Goal: Find specific page/section: Find specific page/section

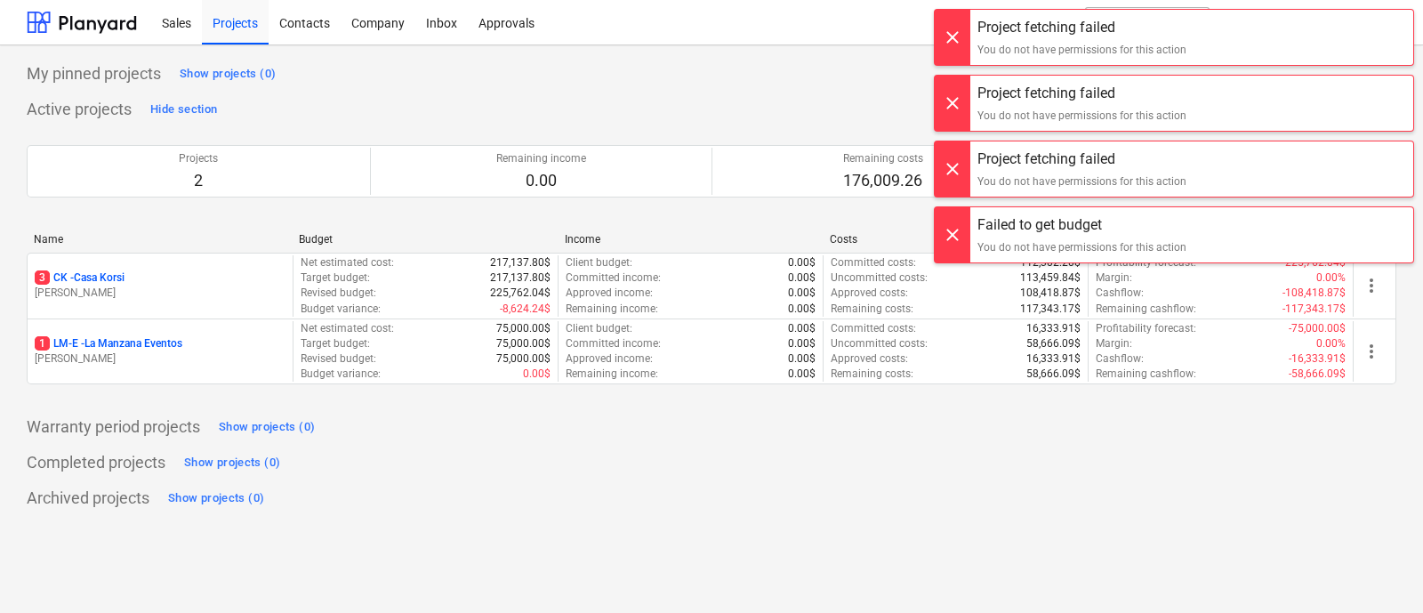
click at [959, 32] on div at bounding box center [953, 37] width 36 height 55
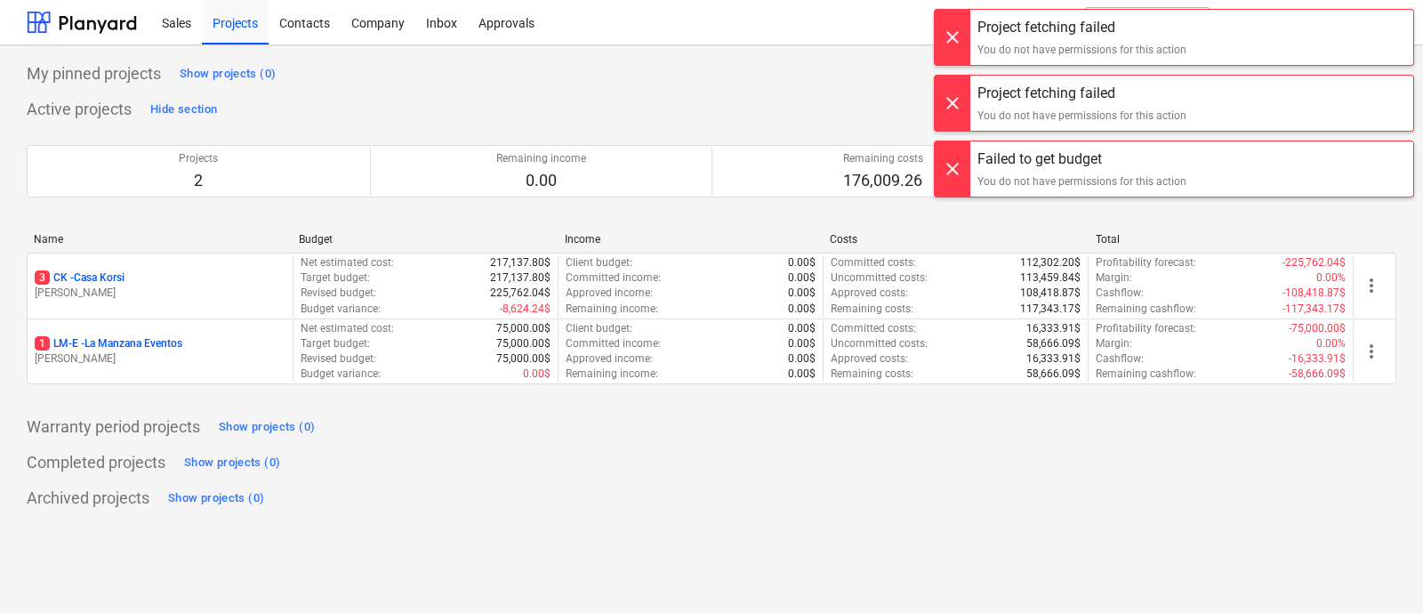
click at [954, 38] on div at bounding box center [953, 37] width 36 height 55
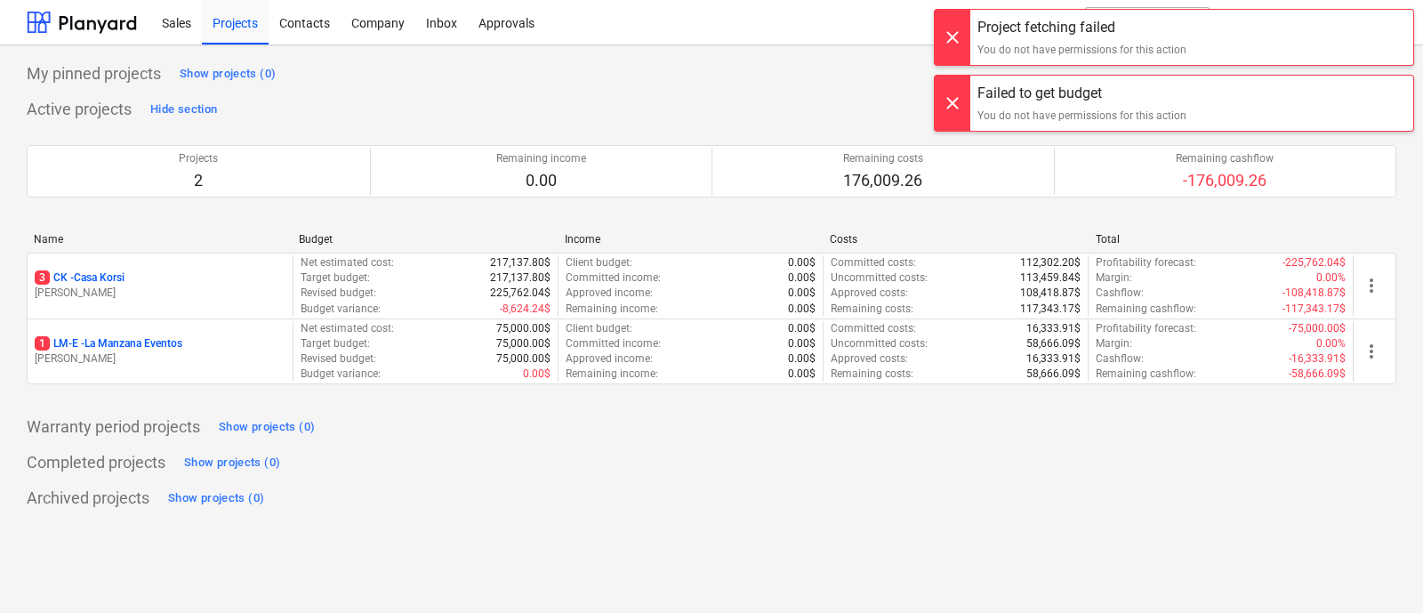
click at [956, 42] on div at bounding box center [953, 37] width 36 height 55
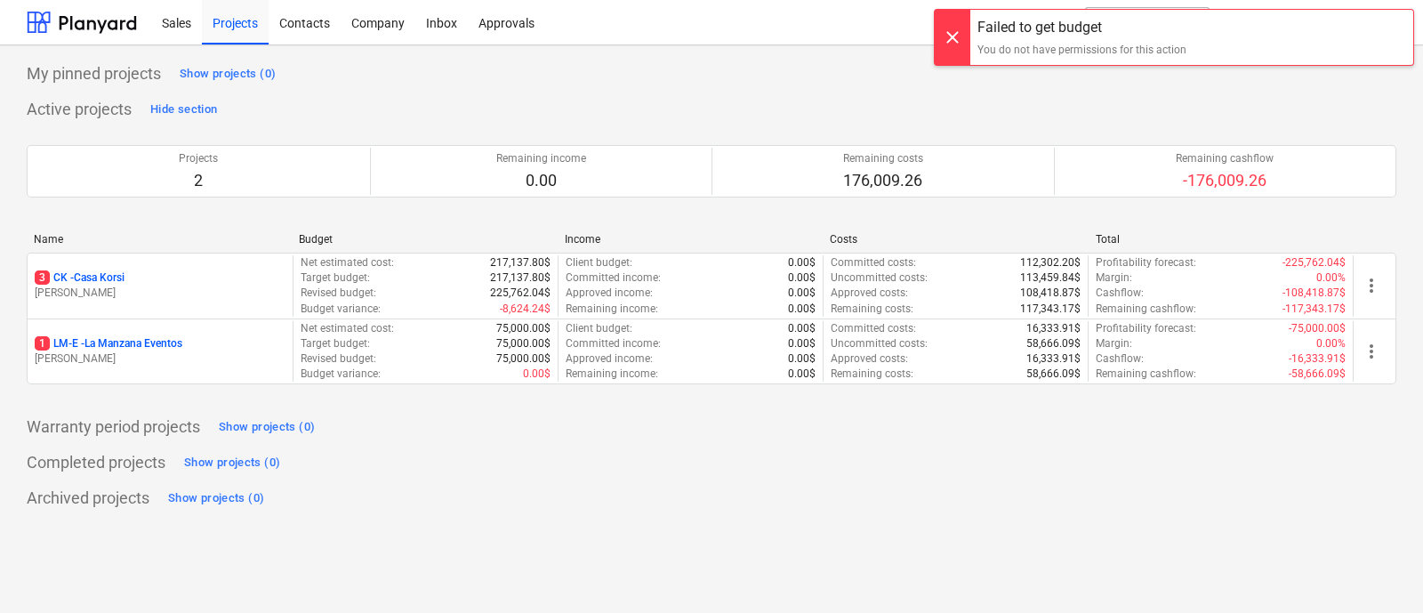
click at [949, 40] on div at bounding box center [953, 37] width 36 height 55
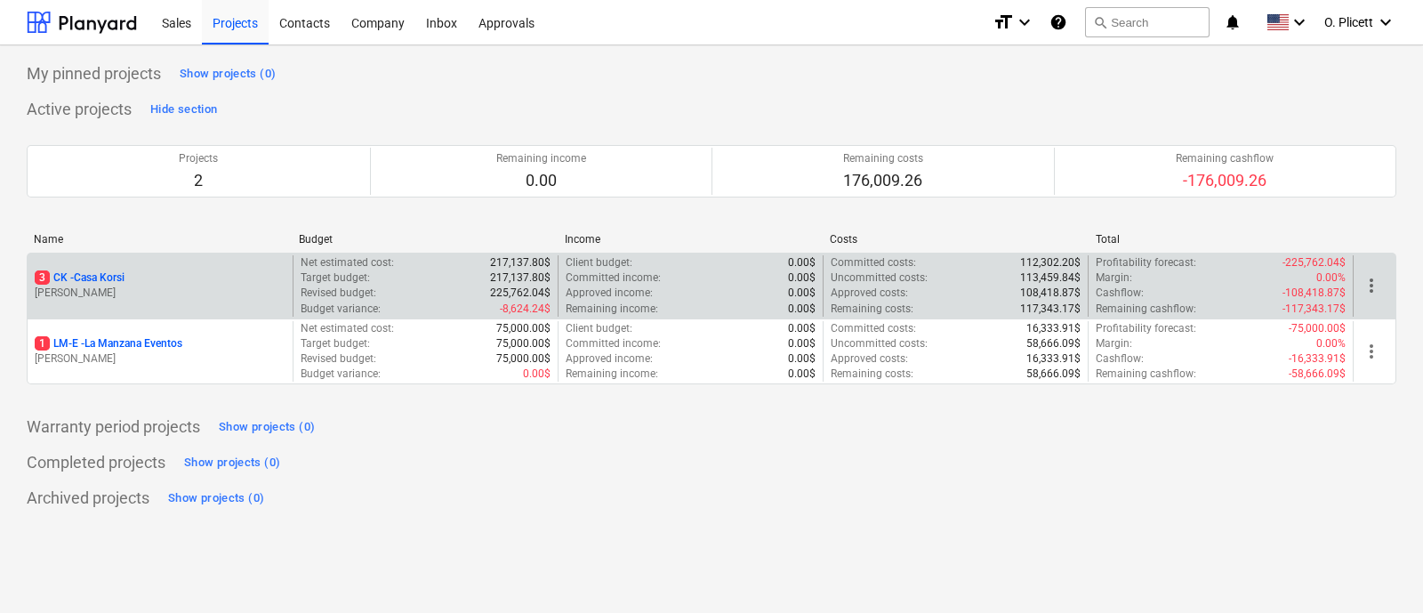
click at [121, 270] on p "3 CK - Casa Korsi" at bounding box center [80, 277] width 90 height 15
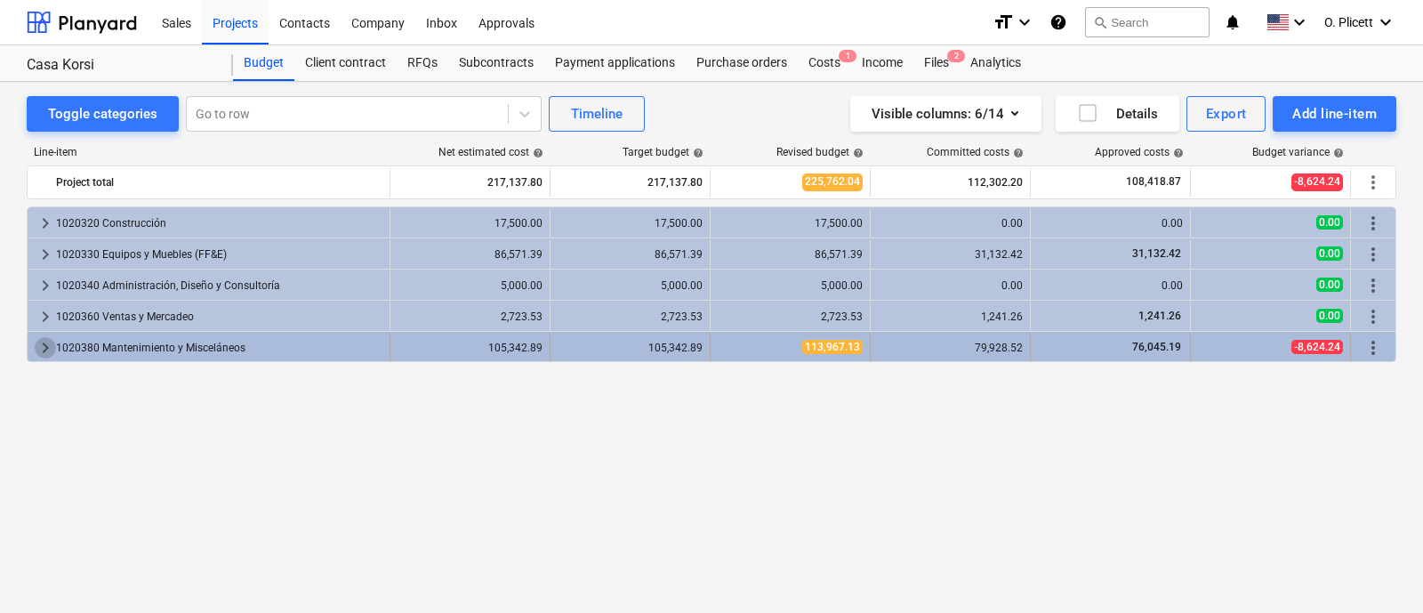
click at [36, 346] on span "keyboard_arrow_right" at bounding box center [45, 347] width 21 height 21
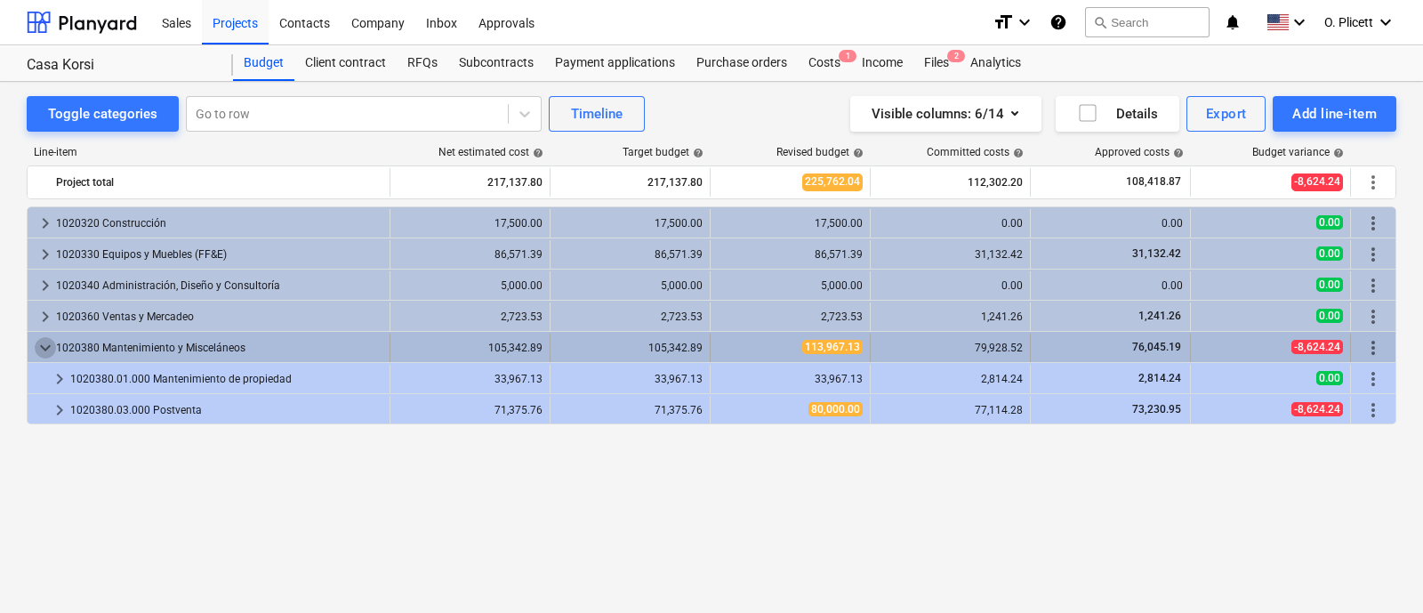
click at [40, 352] on span "keyboard_arrow_down" at bounding box center [45, 347] width 21 height 21
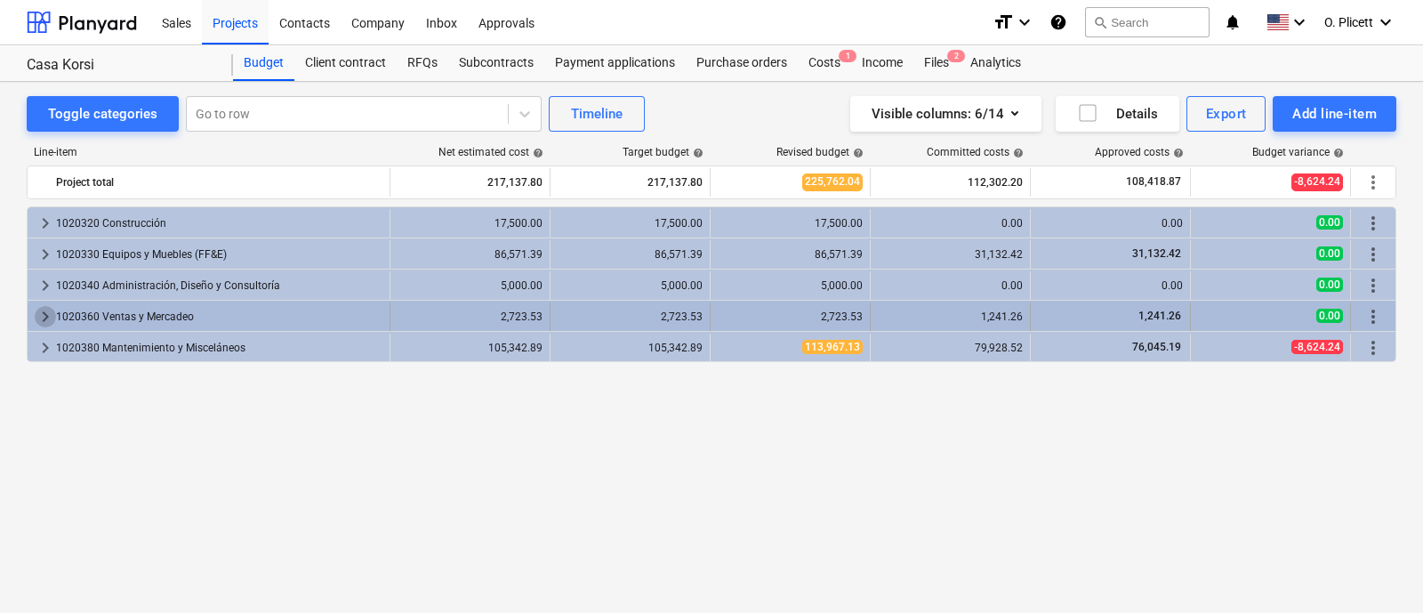
click at [40, 315] on span "keyboard_arrow_right" at bounding box center [45, 316] width 21 height 21
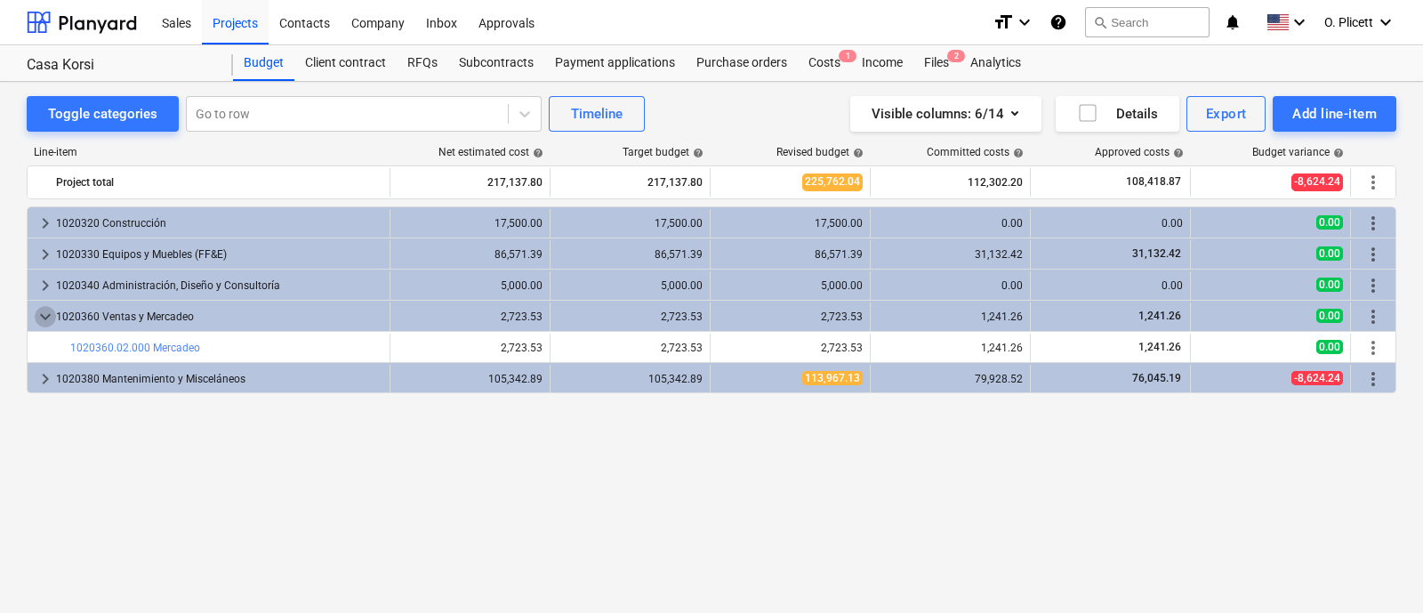
click at [40, 315] on span "keyboard_arrow_down" at bounding box center [45, 316] width 21 height 21
